Goal: Transaction & Acquisition: Purchase product/service

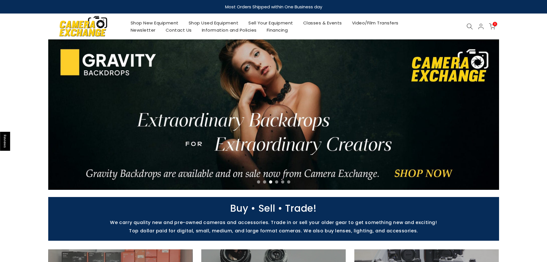
click at [166, 21] on link "Shop New Equipment" at bounding box center [155, 22] width 58 height 7
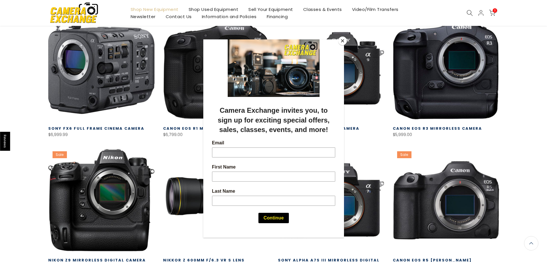
scroll to position [114, 0]
click at [344, 36] on div at bounding box center [273, 131] width 547 height 262
click at [344, 40] on button "Close" at bounding box center [342, 40] width 9 height 9
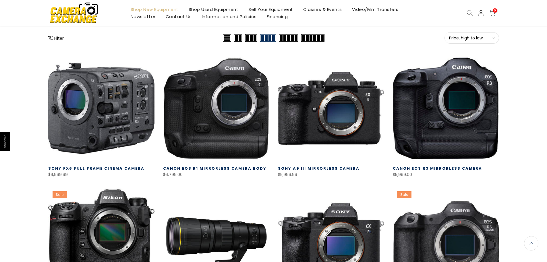
scroll to position [0, 0]
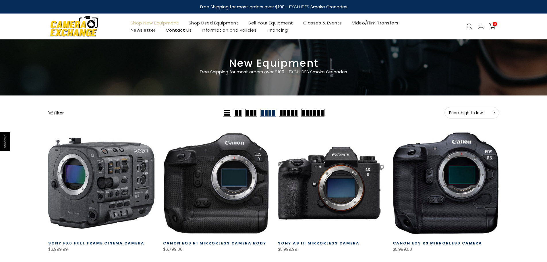
click at [467, 113] on span "Price, high to low" at bounding box center [471, 112] width 45 height 5
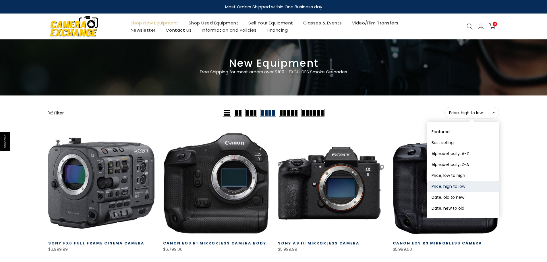
click at [463, 173] on button "Price, low to high" at bounding box center [464, 175] width 72 height 11
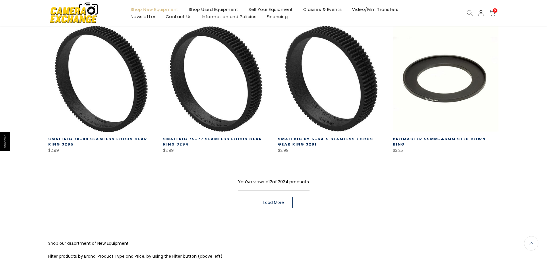
scroll to position [388, 0]
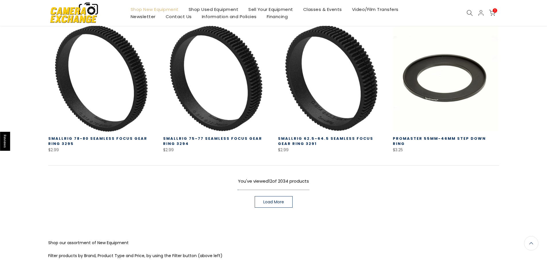
click at [274, 202] on span "Load More" at bounding box center [273, 202] width 21 height 4
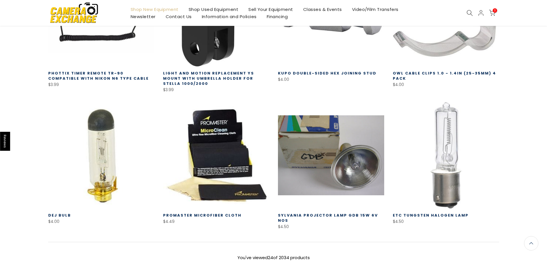
scroll to position [819, 0]
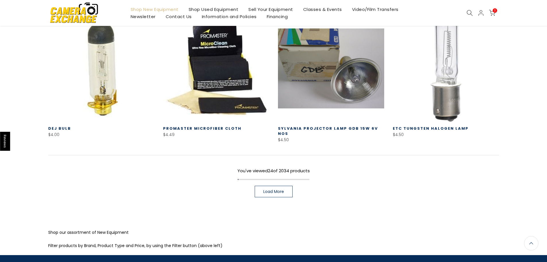
click at [273, 190] on span "Load More" at bounding box center [273, 191] width 21 height 4
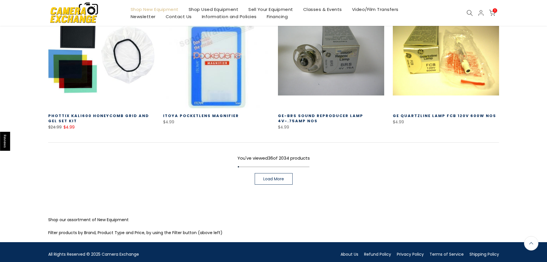
scroll to position [1259, 0]
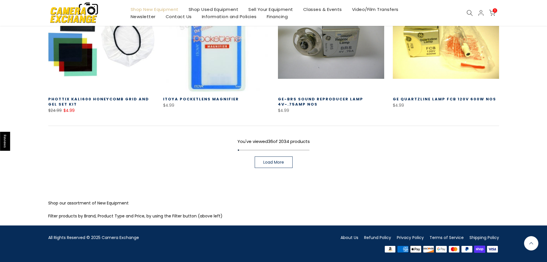
click at [269, 164] on span "Load More" at bounding box center [273, 162] width 21 height 4
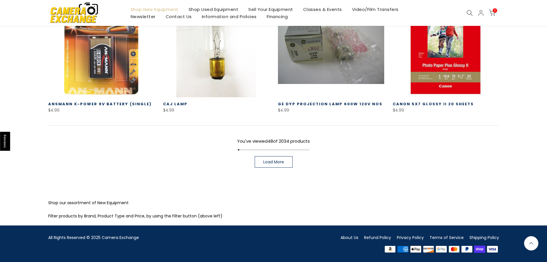
click at [269, 167] on link "Load More" at bounding box center [274, 161] width 38 height 11
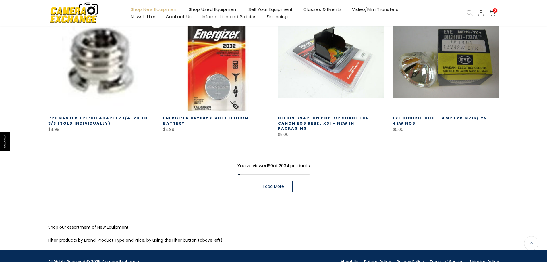
scroll to position [2077, 0]
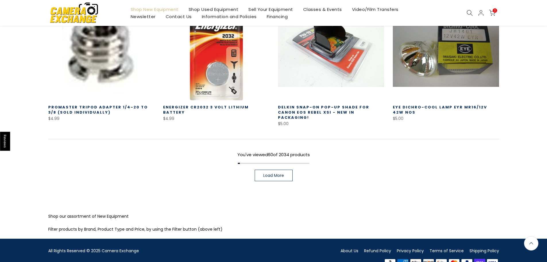
click at [270, 174] on link "Load More" at bounding box center [274, 175] width 38 height 11
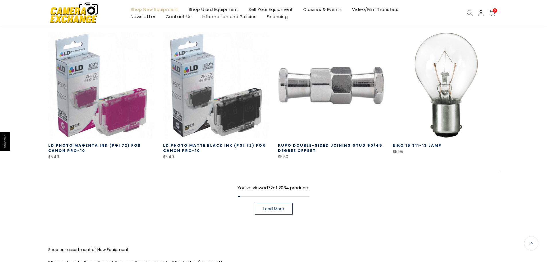
scroll to position [2496, 0]
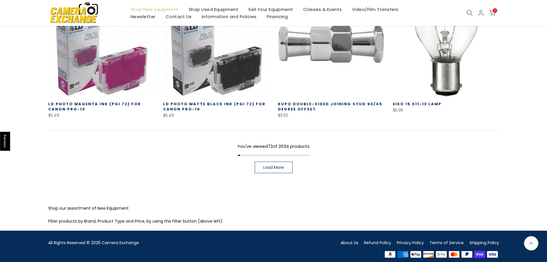
click at [270, 167] on link "Load More" at bounding box center [274, 166] width 38 height 11
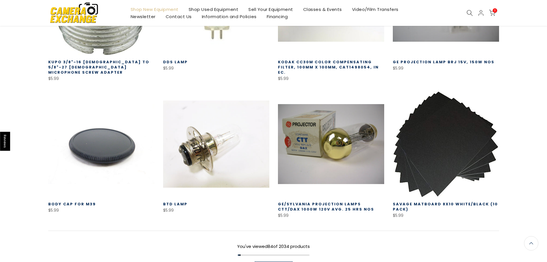
scroll to position [2870, 0]
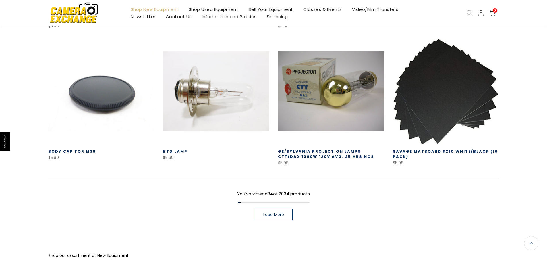
click at [276, 209] on link "Load More" at bounding box center [274, 214] width 38 height 11
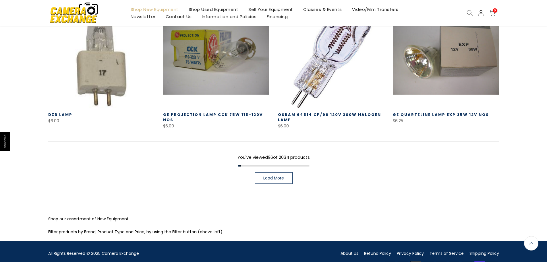
scroll to position [3322, 0]
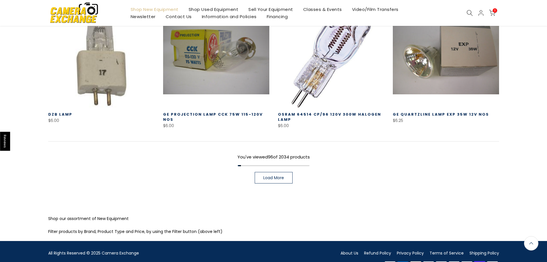
click at [272, 176] on span "Load More" at bounding box center [273, 178] width 21 height 4
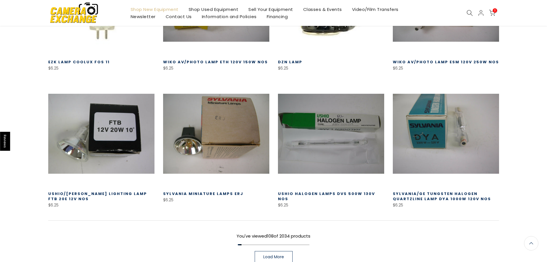
scroll to position [3727, 0]
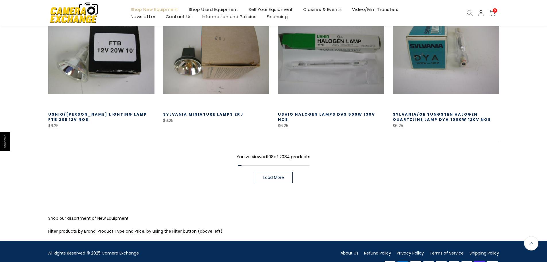
click at [272, 172] on link "Load More" at bounding box center [274, 177] width 38 height 11
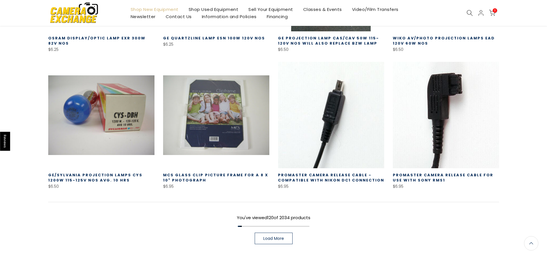
scroll to position [4100, 0]
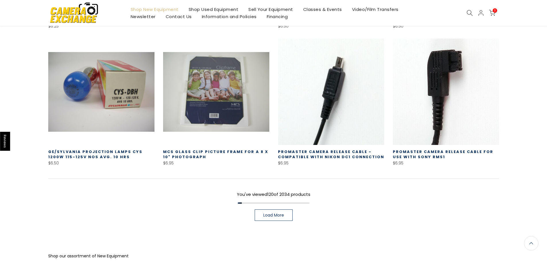
click at [272, 213] on span "Load More" at bounding box center [273, 215] width 21 height 4
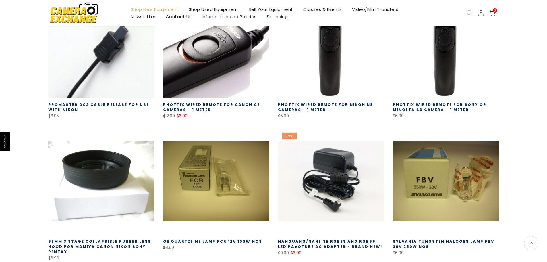
scroll to position [4503, 0]
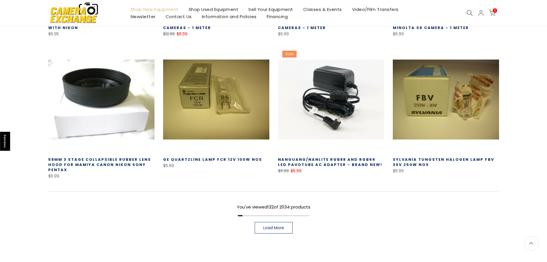
click at [270, 226] on span "Load More" at bounding box center [273, 228] width 21 height 4
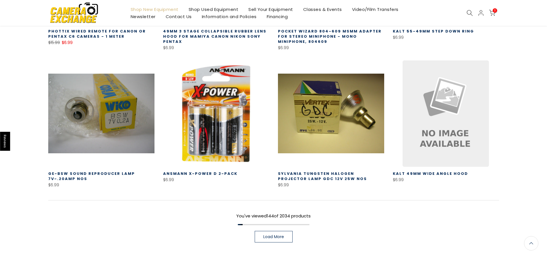
scroll to position [4905, 0]
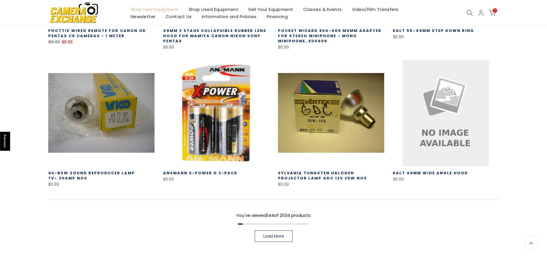
click at [272, 234] on span "Load More" at bounding box center [273, 236] width 21 height 4
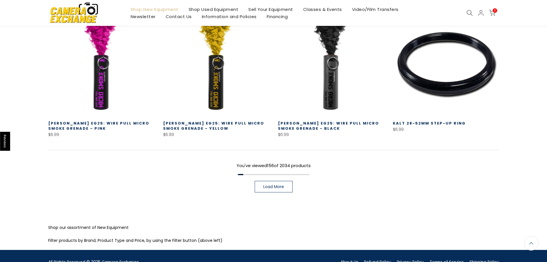
scroll to position [5385, 0]
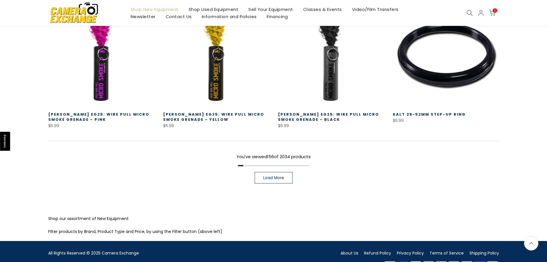
click at [280, 176] on span "Load More" at bounding box center [273, 178] width 21 height 4
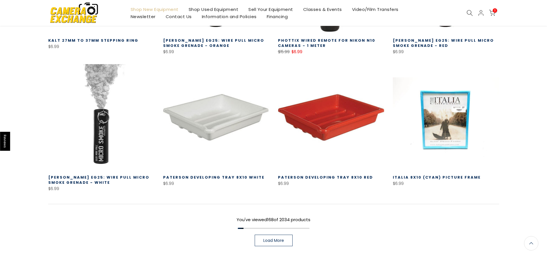
scroll to position [5795, 0]
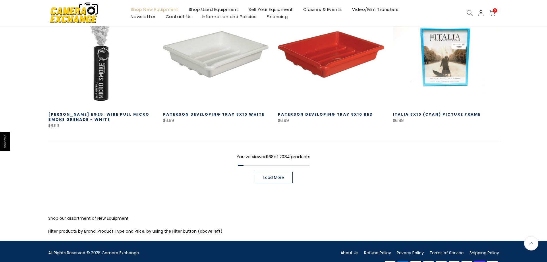
click at [271, 172] on link "Load More" at bounding box center [274, 177] width 38 height 11
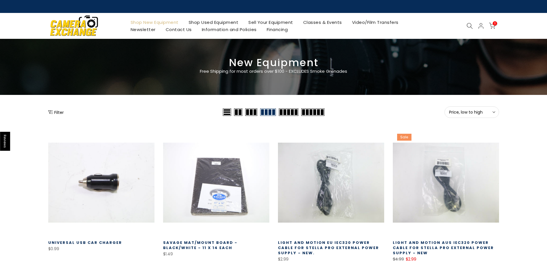
click at [309, 113] on span at bounding box center [312, 111] width 23 height 7
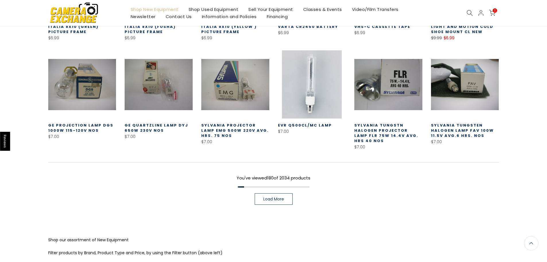
scroll to position [3153, 0]
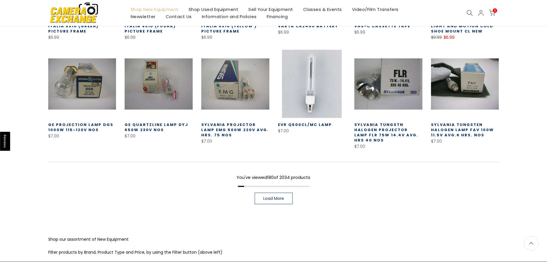
click at [280, 193] on link "Load More" at bounding box center [274, 198] width 38 height 11
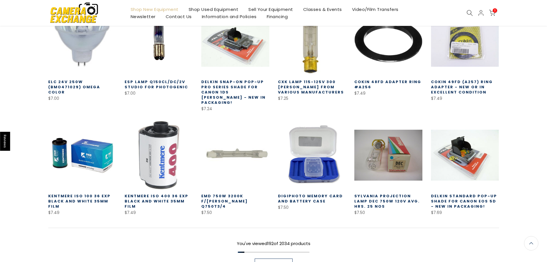
scroll to position [3309, 0]
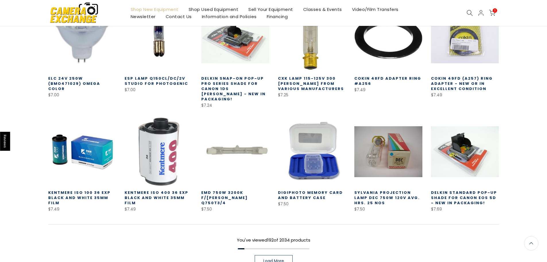
click at [274, 255] on link "Load More" at bounding box center [274, 260] width 38 height 11
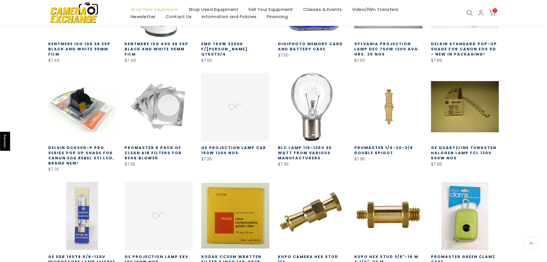
scroll to position [3568, 0]
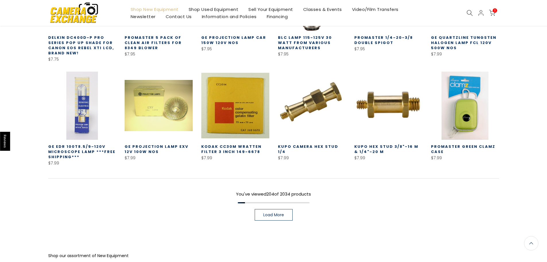
click at [281, 213] on span "Load More" at bounding box center [273, 215] width 21 height 4
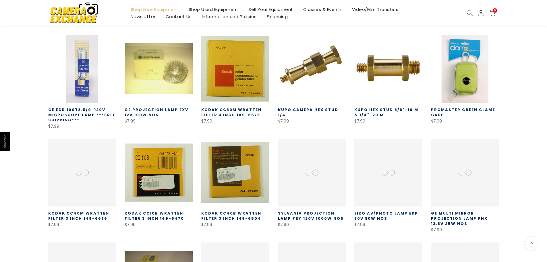
scroll to position [3768, 0]
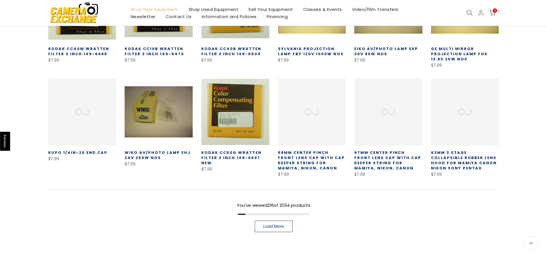
click at [280, 220] on link "Load More" at bounding box center [274, 225] width 38 height 11
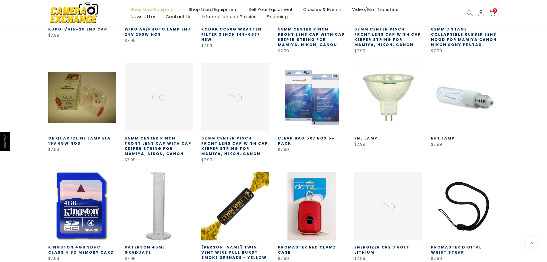
scroll to position [3969, 0]
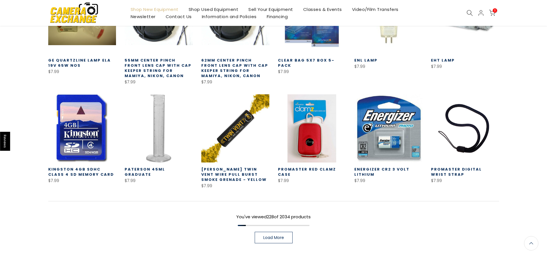
click at [278, 232] on link "Load More" at bounding box center [274, 237] width 38 height 11
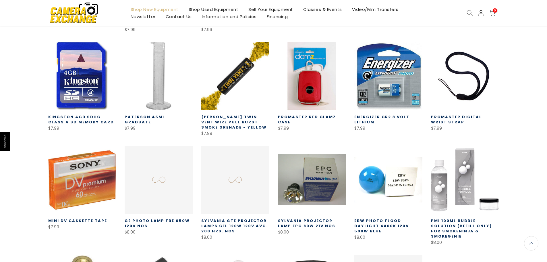
scroll to position [4200, 0]
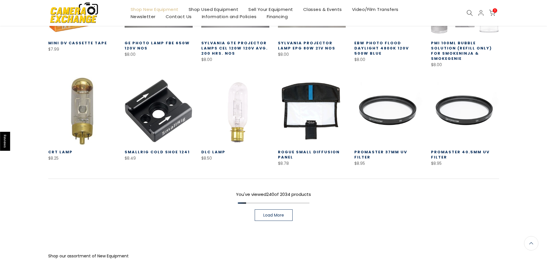
click at [285, 209] on link "Load More" at bounding box center [274, 214] width 38 height 11
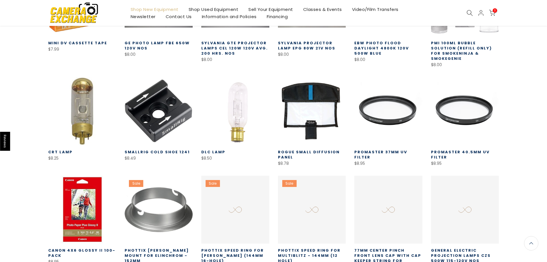
scroll to position [4424, 0]
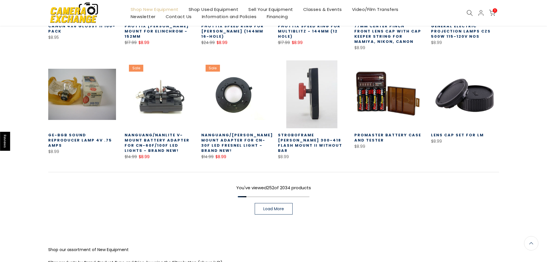
click at [283, 203] on link "Load More" at bounding box center [274, 208] width 38 height 11
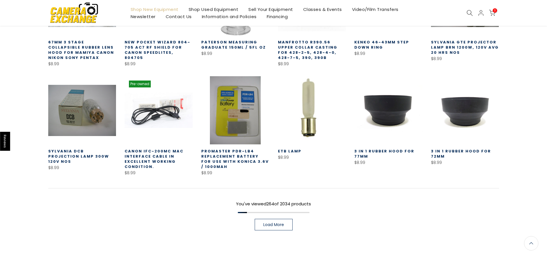
click at [282, 222] on span "Load More" at bounding box center [273, 224] width 21 height 4
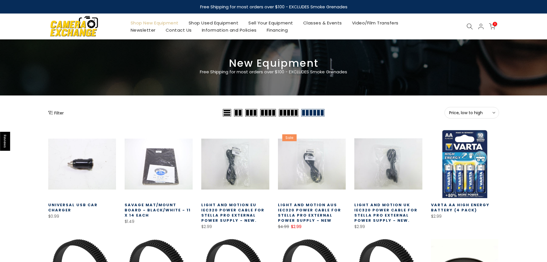
click at [469, 26] on icon at bounding box center [470, 26] width 6 height 6
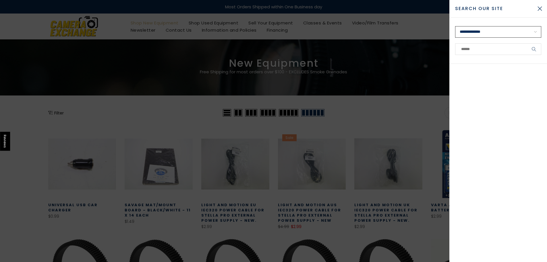
click at [469, 28] on select "**********" at bounding box center [498, 31] width 86 height 11
select select "**********"
click at [455, 26] on select "**********" at bounding box center [498, 31] width 86 height 11
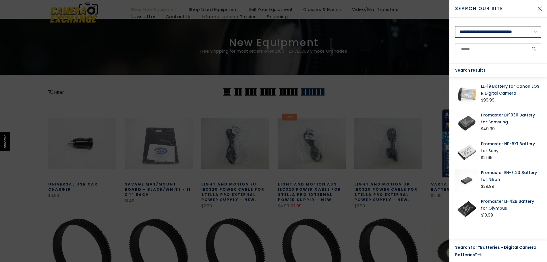
scroll to position [1, 0]
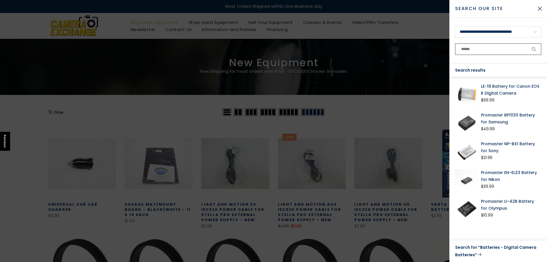
click at [484, 49] on input "text" at bounding box center [498, 48] width 86 height 11
type input "*****"
click at [527, 43] on button "submit" at bounding box center [534, 48] width 14 height 11
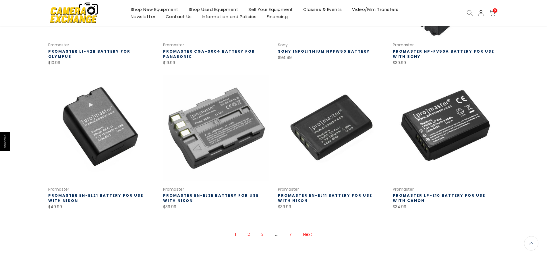
scroll to position [344, 0]
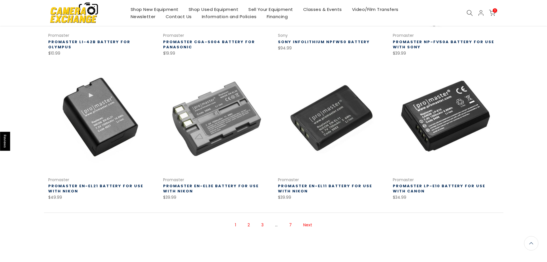
click at [249, 224] on link "2" at bounding box center [249, 225] width 8 height 10
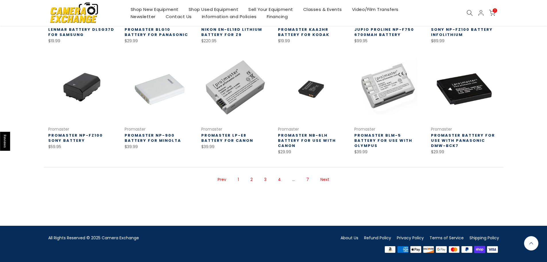
scroll to position [175, 0]
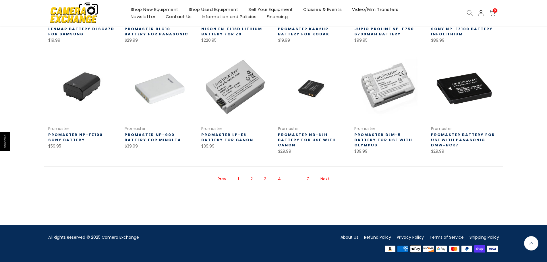
click at [265, 179] on link "3" at bounding box center [265, 179] width 8 height 10
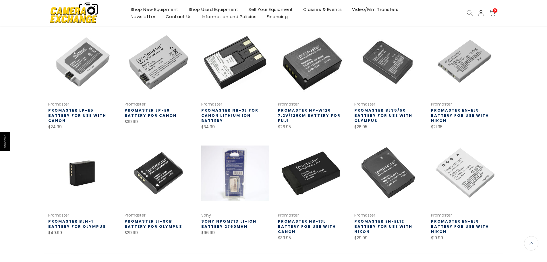
scroll to position [92, 0]
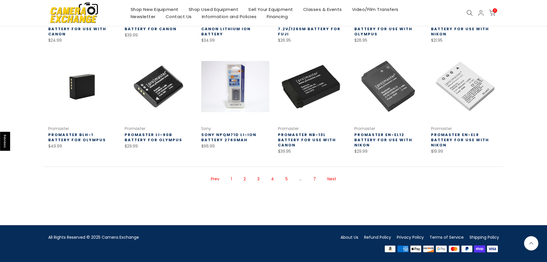
click at [272, 178] on link "4" at bounding box center [272, 179] width 9 height 10
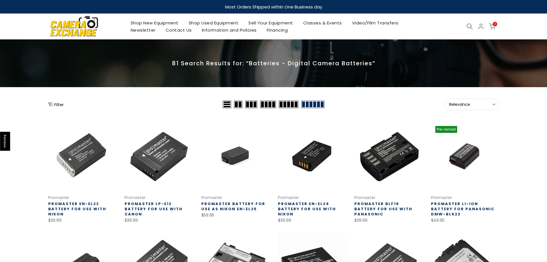
click at [56, 102] on button "Filter" at bounding box center [56, 104] width 16 height 6
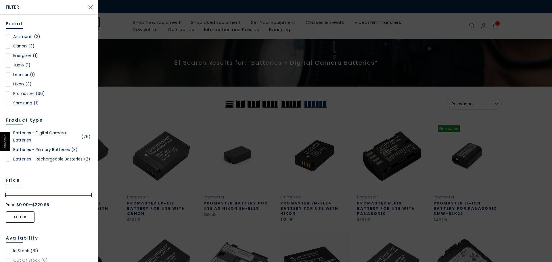
click at [7, 46] on div at bounding box center [8, 46] width 5 height 5
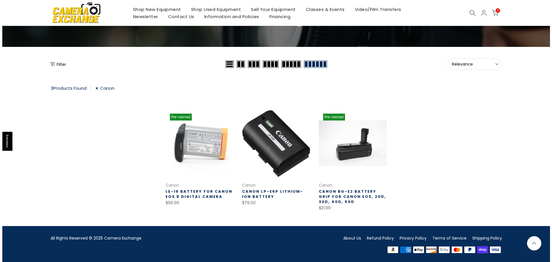
scroll to position [41, 0]
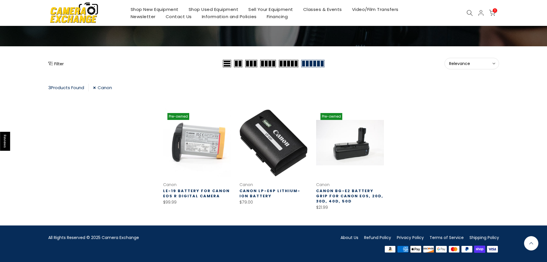
click at [57, 62] on button "Filter" at bounding box center [56, 64] width 16 height 6
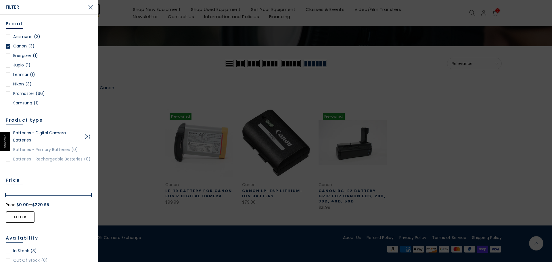
click at [9, 91] on div at bounding box center [8, 93] width 5 height 5
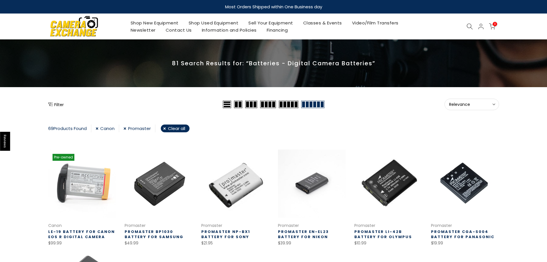
click at [60, 101] on div "Filter Relevance Sort Sort by: Relevance Price, low to high Price, high to low" at bounding box center [273, 104] width 451 height 11
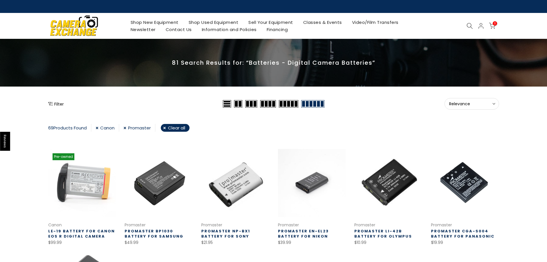
click at [60, 106] on button "Filter" at bounding box center [56, 104] width 16 height 6
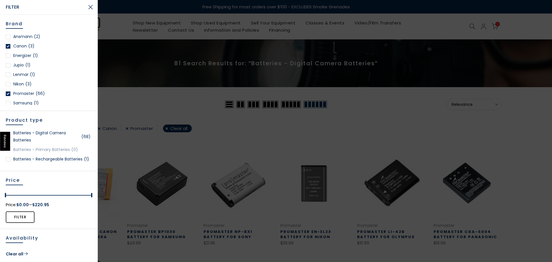
click at [281, 156] on div at bounding box center [276, 131] width 552 height 262
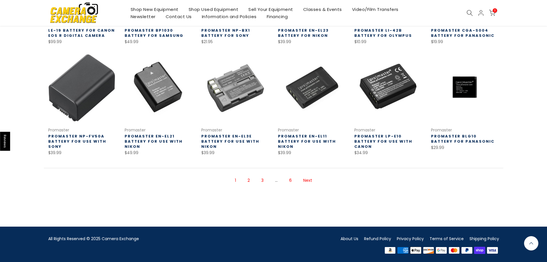
click at [308, 178] on link "Next" at bounding box center [308, 180] width 15 height 10
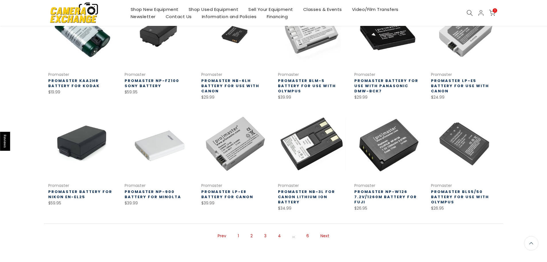
scroll to position [150, 0]
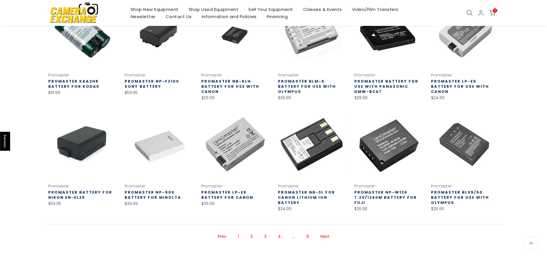
click at [324, 235] on link "Next" at bounding box center [325, 236] width 15 height 10
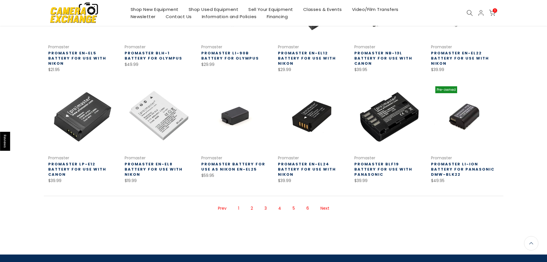
scroll to position [179, 0]
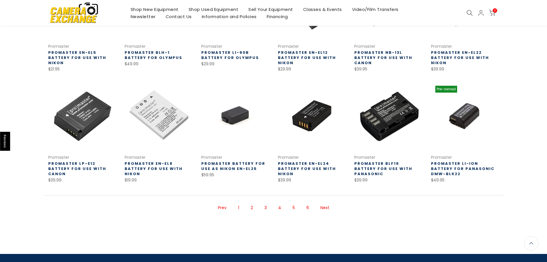
click at [327, 207] on link "Next" at bounding box center [325, 208] width 15 height 10
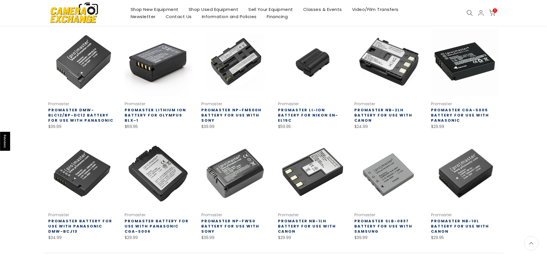
scroll to position [150, 0]
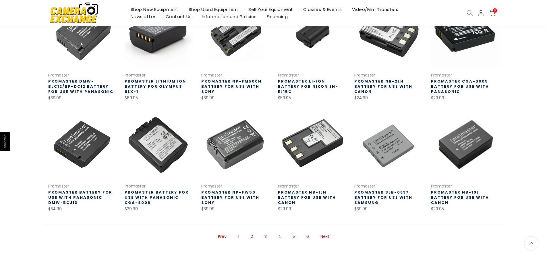
click at [323, 236] on link "Next" at bounding box center [325, 236] width 15 height 10
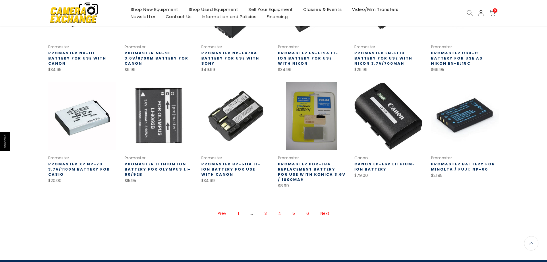
scroll to position [179, 0]
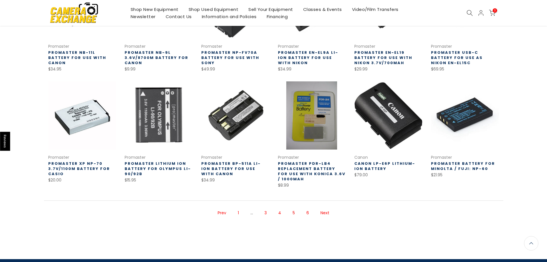
click at [326, 212] on link "Next" at bounding box center [325, 213] width 15 height 10
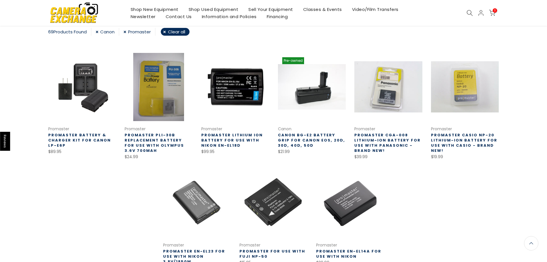
scroll to position [93, 0]
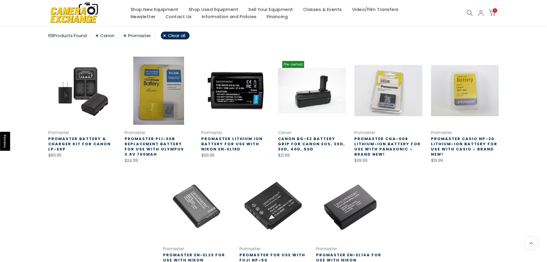
click at [95, 141] on link "Promaster Battery & Charger Kit for Canon LP-E6P" at bounding box center [79, 144] width 63 height 16
